Goal: Information Seeking & Learning: Check status

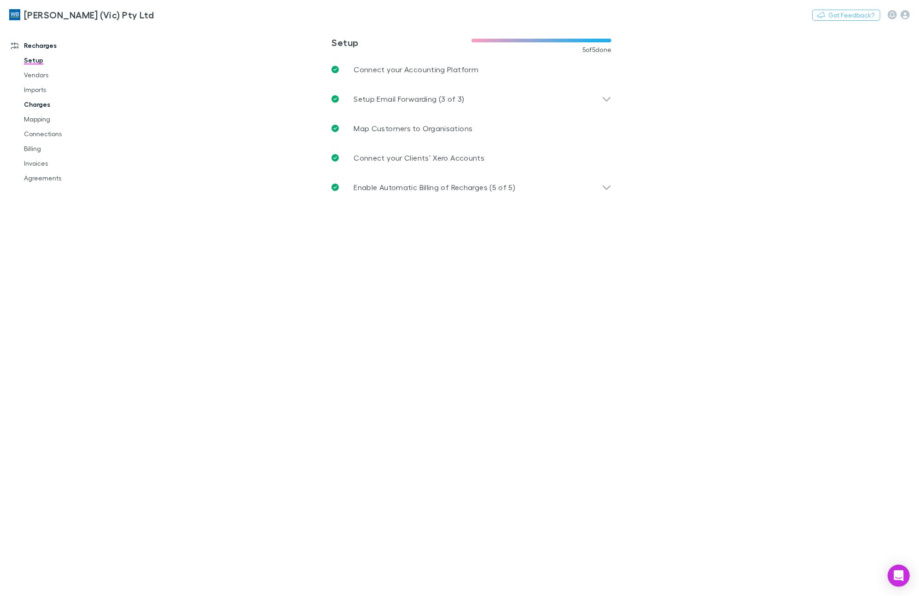
click at [35, 105] on link "Charges" at bounding box center [71, 104] width 112 height 15
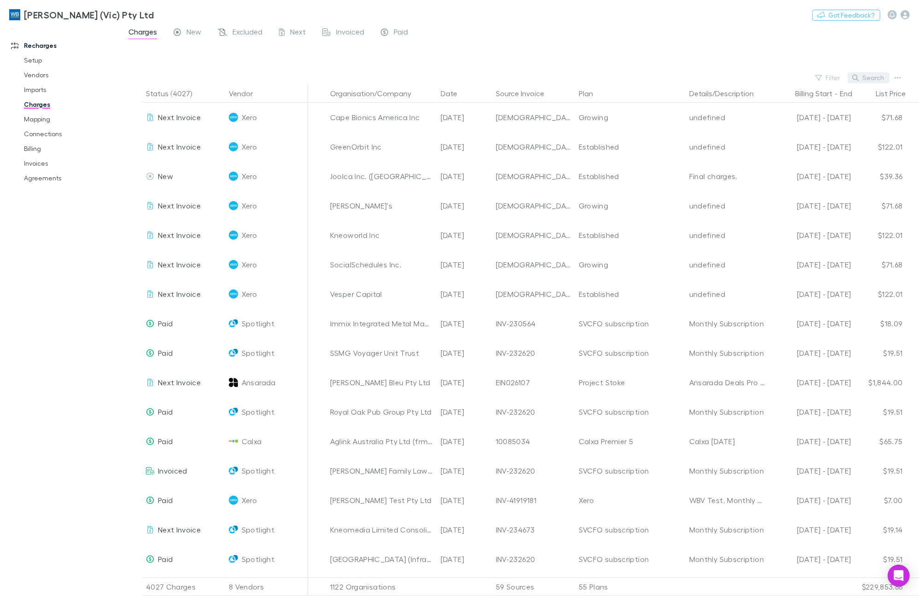
click at [862, 75] on button "Search" at bounding box center [869, 77] width 42 height 11
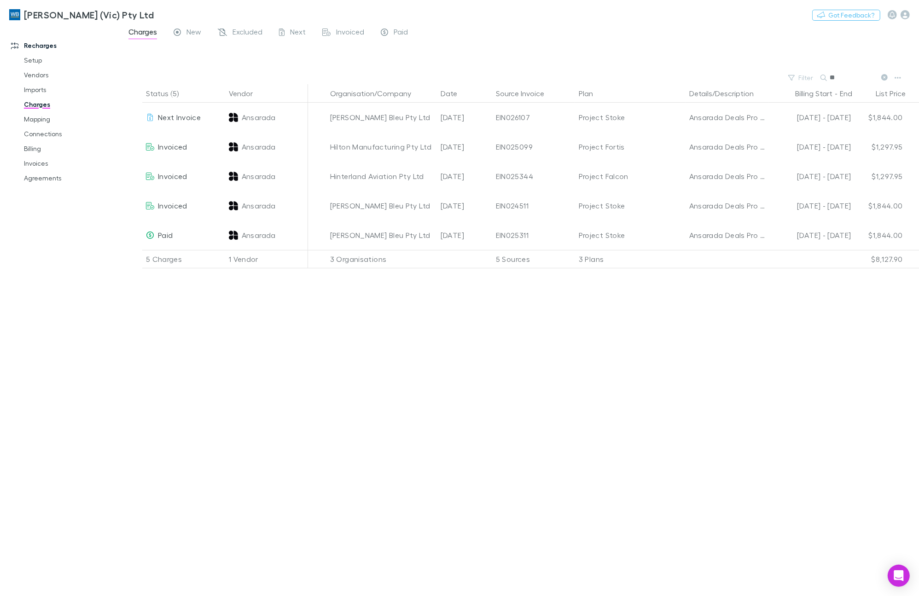
type input "*"
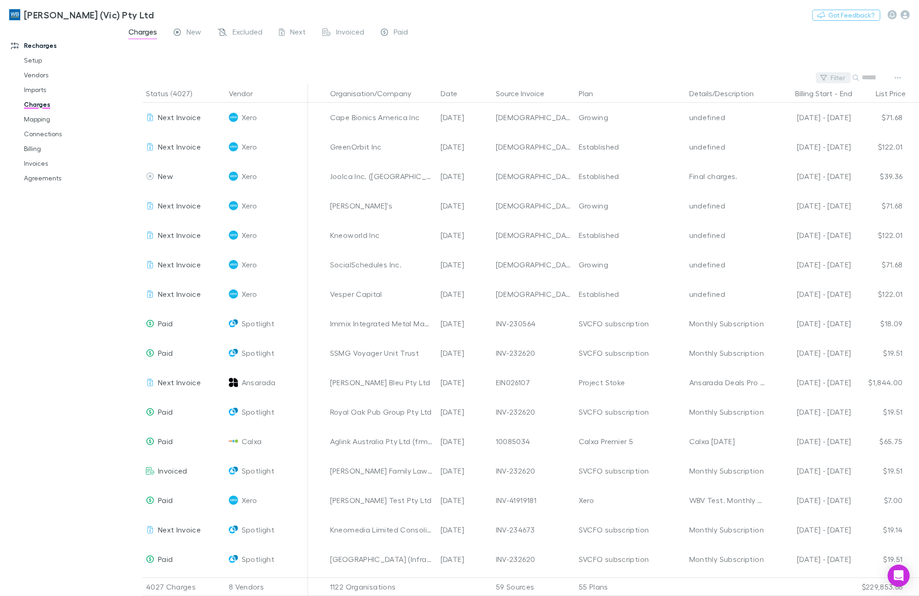
click at [811, 77] on div "Filter Search" at bounding box center [519, 77] width 799 height 13
click at [833, 76] on button "Filter" at bounding box center [828, 77] width 35 height 11
type input "********"
click at [726, 134] on li "Ansarada" at bounding box center [766, 137] width 160 height 15
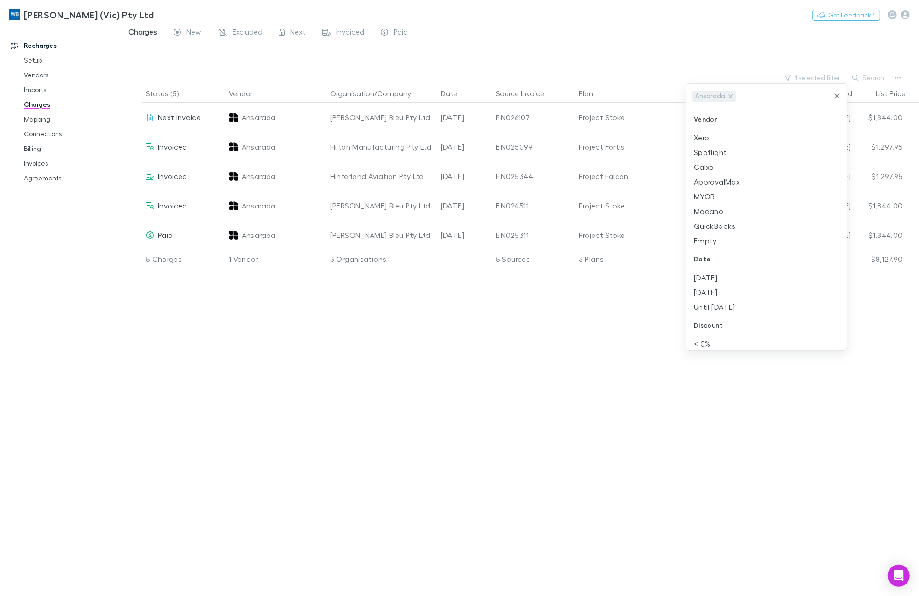
click at [631, 22] on div at bounding box center [459, 298] width 919 height 596
